Goal: Transaction & Acquisition: Purchase product/service

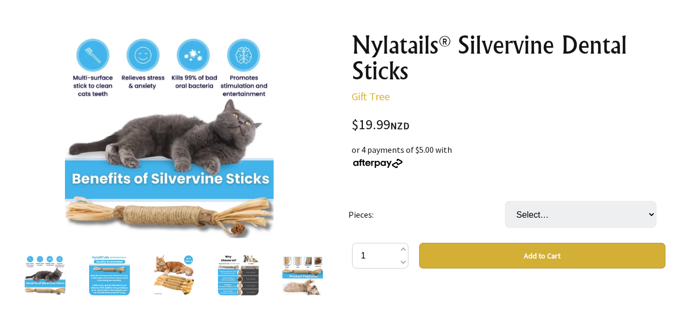
scroll to position [161, 0]
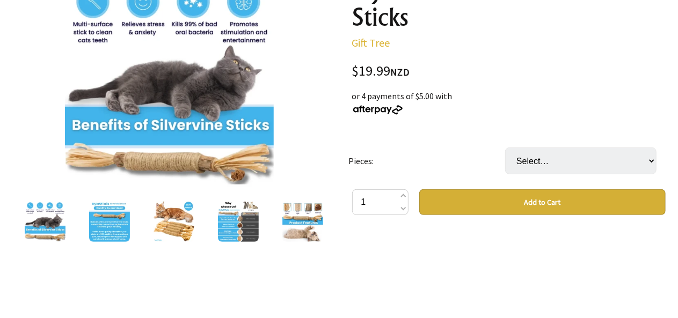
click at [522, 208] on button "Add to Cart" at bounding box center [542, 202] width 246 height 26
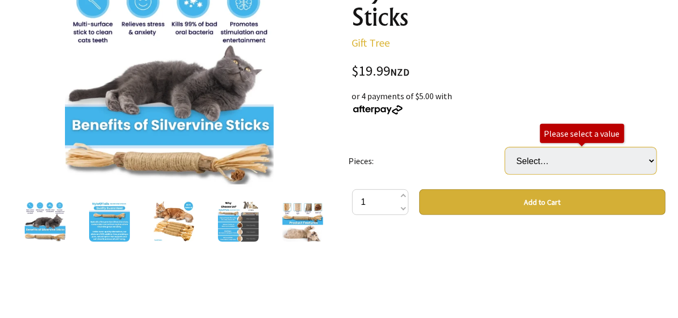
click at [528, 151] on select "Select… 3" at bounding box center [580, 161] width 151 height 27
select select "3"
click at [505, 148] on select "Select… 3" at bounding box center [580, 161] width 151 height 27
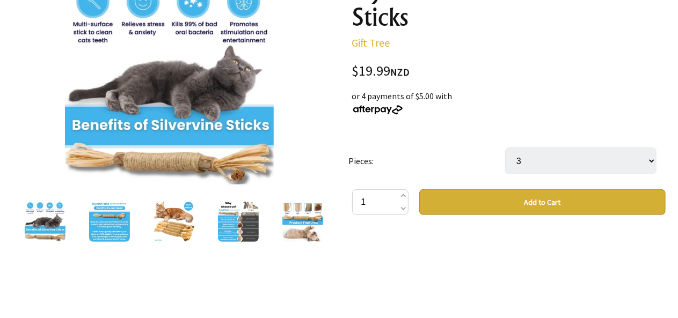
click at [495, 198] on button "Add to Cart" at bounding box center [542, 202] width 246 height 26
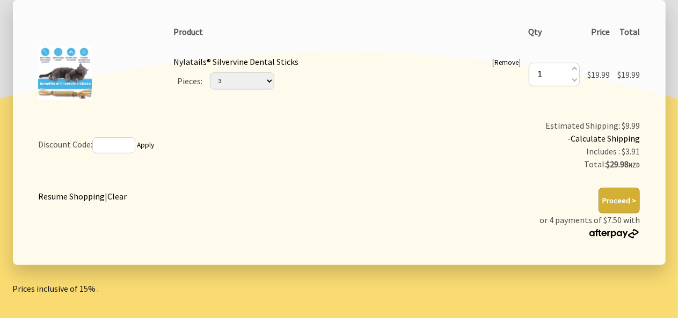
drag, startPoint x: 540, startPoint y: 118, endPoint x: 600, endPoint y: 259, distance: 153.4
click at [600, 259] on form "1 2025-08-18T01:40:53.261Z 0 Product Qty Price Total [ Remove ] Nylatails® Silv…" at bounding box center [339, 132] width 653 height 265
click at [410, 163] on div "Total: $29.98 NZD" at bounding box center [506, 165] width 268 height 14
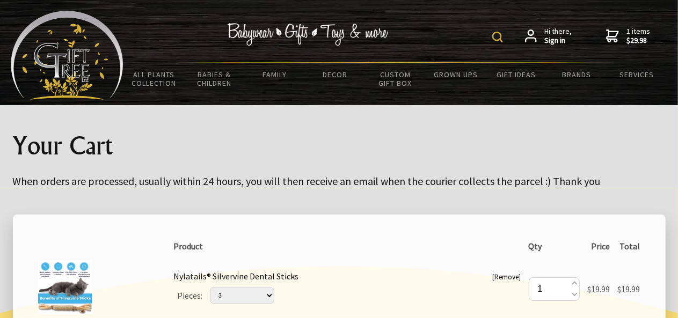
click at [604, 167] on div "Your Cart When orders are processed, usually within 24 hours, you will then rec…" at bounding box center [339, 147] width 670 height 84
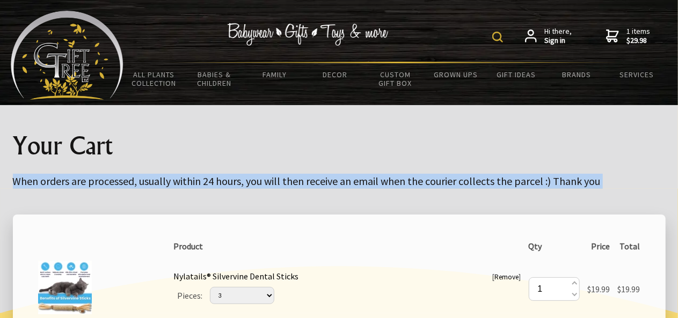
click at [604, 167] on div "Your Cart When orders are processed, usually within 24 hours, you will then rec…" at bounding box center [339, 147] width 670 height 84
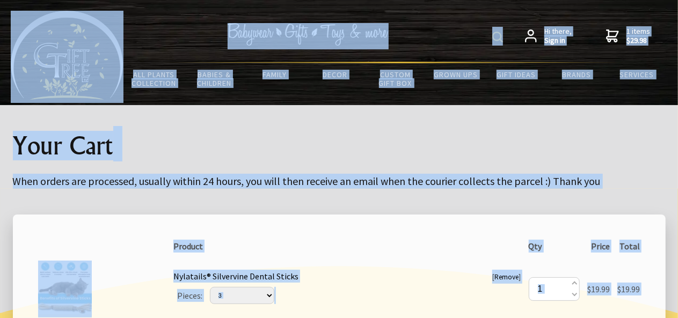
click at [461, 135] on h1 "Your Cart" at bounding box center [339, 145] width 653 height 28
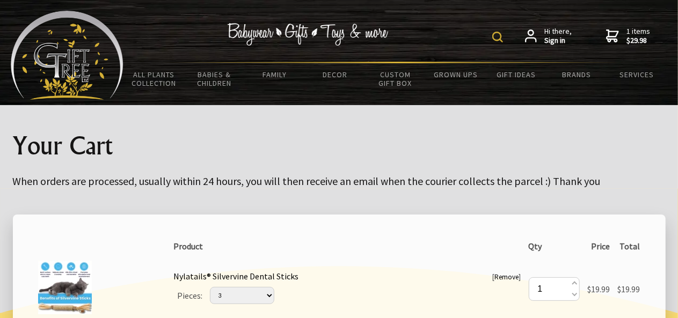
click at [54, 54] on img at bounding box center [67, 55] width 113 height 89
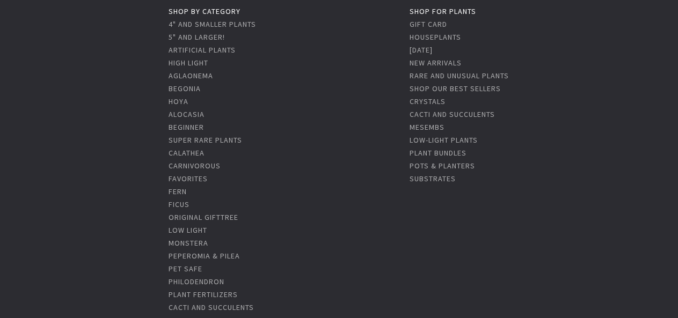
scroll to position [54, 0]
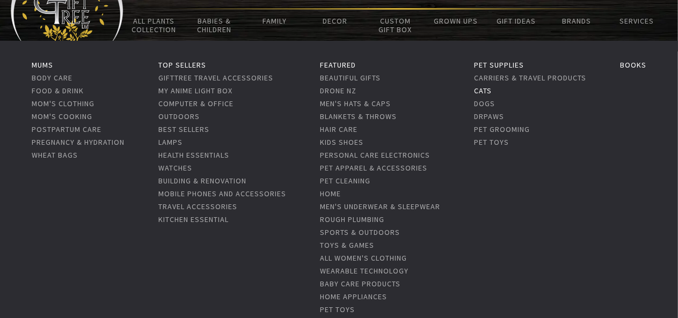
click at [484, 92] on link "Cats" at bounding box center [483, 91] width 18 height 10
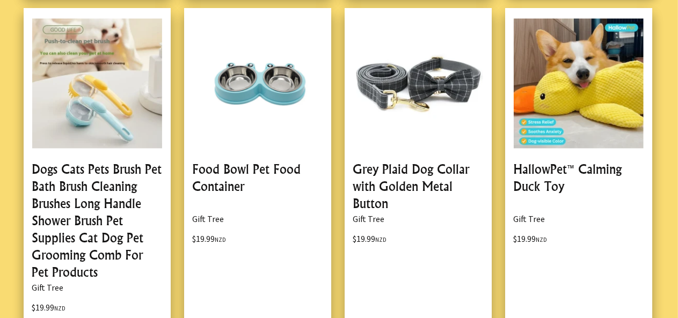
scroll to position [2582, 0]
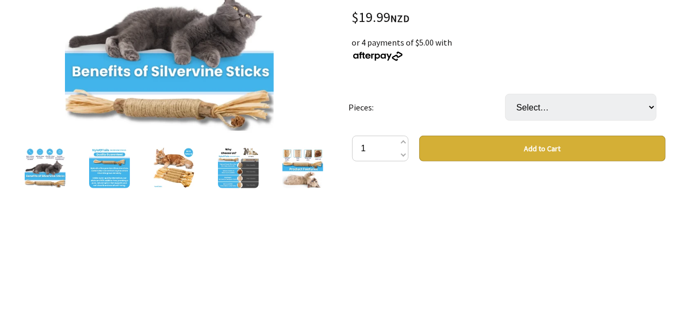
scroll to position [54, 0]
